Goal: Find specific page/section

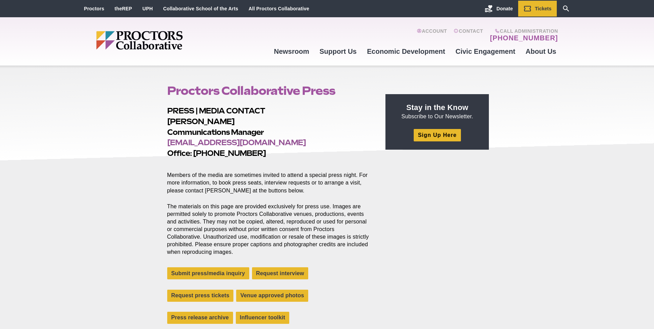
scroll to position [138, 0]
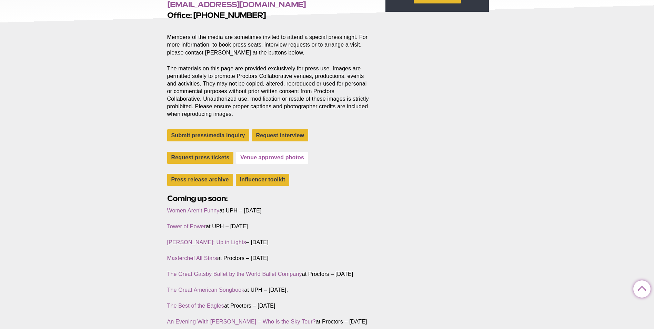
click at [270, 158] on link "Venue approved photos" at bounding box center [272, 158] width 72 height 12
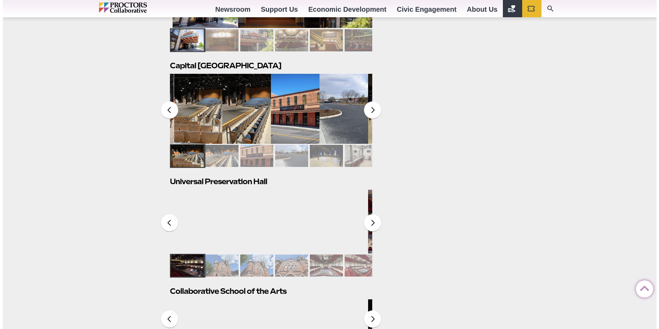
scroll to position [276, 0]
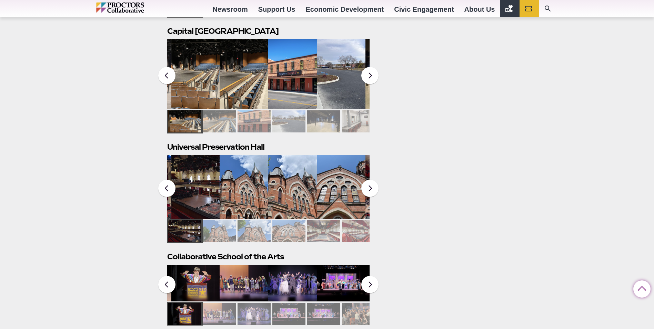
click at [250, 185] on img at bounding box center [244, 187] width 49 height 64
